Goal: Check status: Check status

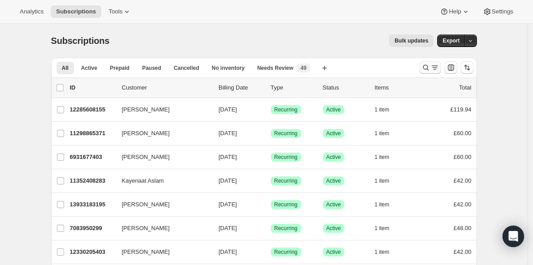
click at [428, 68] on icon "Search and filter results" at bounding box center [426, 67] width 9 height 9
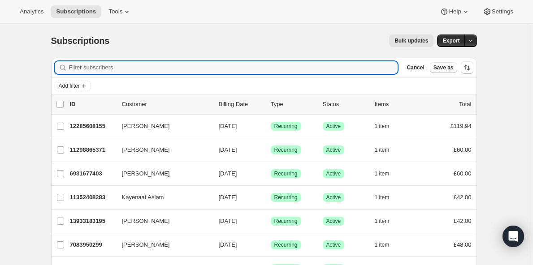
paste input "20400242907"
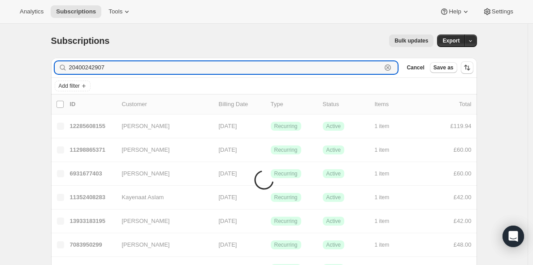
type input "20400242907"
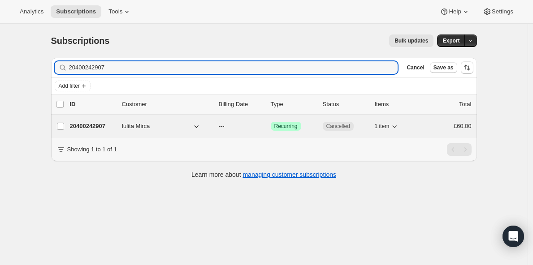
click at [197, 126] on icon "button" at bounding box center [196, 127] width 4 height 3
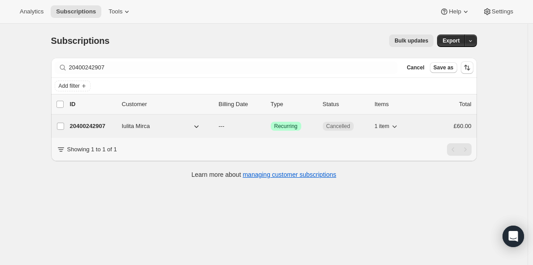
click at [86, 126] on p "20400242907" at bounding box center [92, 126] width 45 height 9
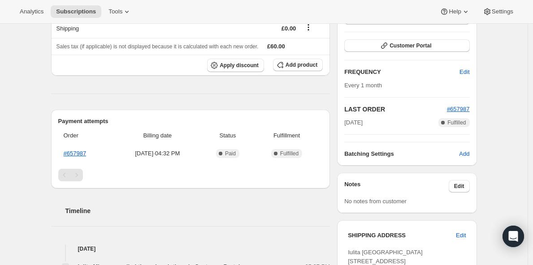
scroll to position [132, 0]
